Goal: Find specific page/section: Find specific page/section

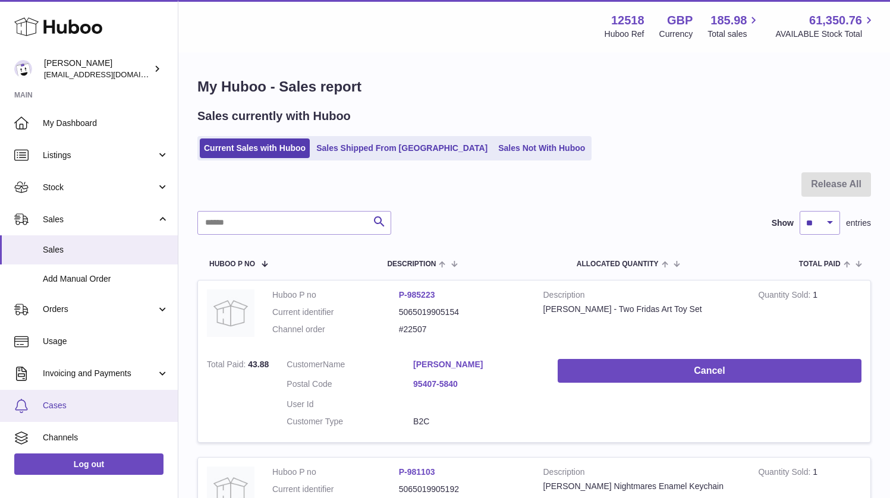
click at [51, 406] on span "Cases" at bounding box center [106, 405] width 126 height 11
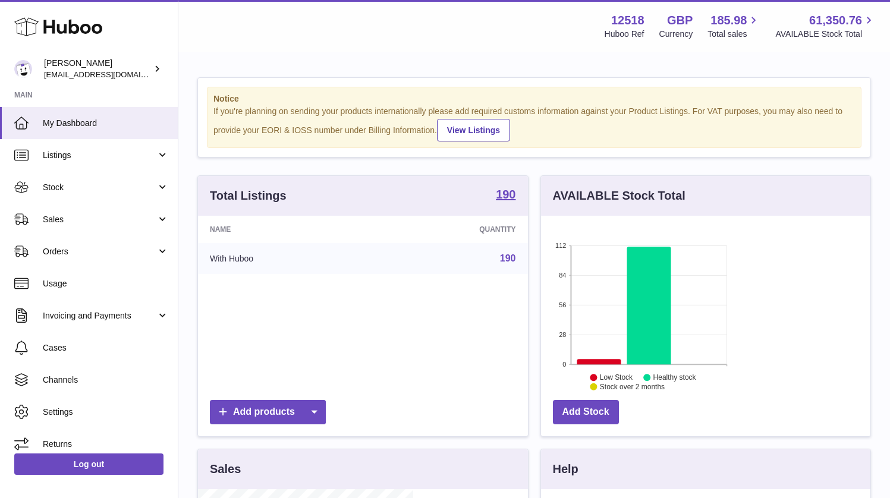
scroll to position [185, 215]
